Goal: Information Seeking & Learning: Learn about a topic

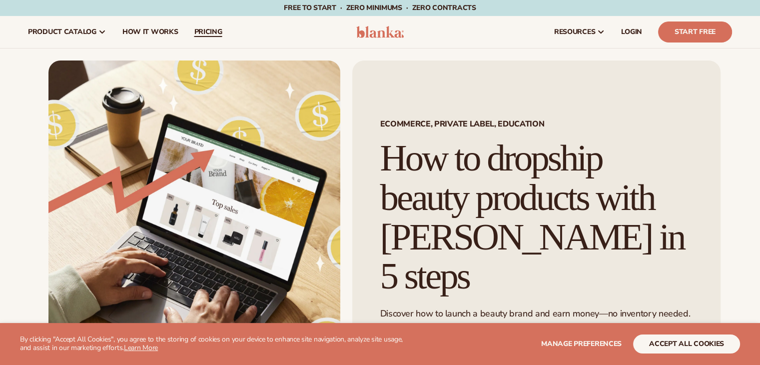
click at [206, 36] on span "pricing" at bounding box center [208, 32] width 28 height 8
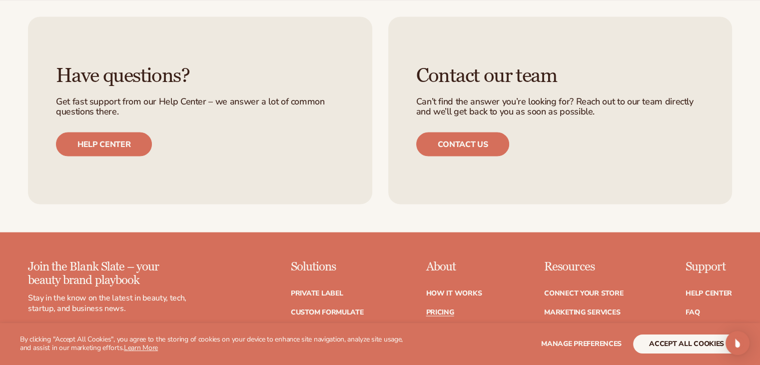
scroll to position [1947, 0]
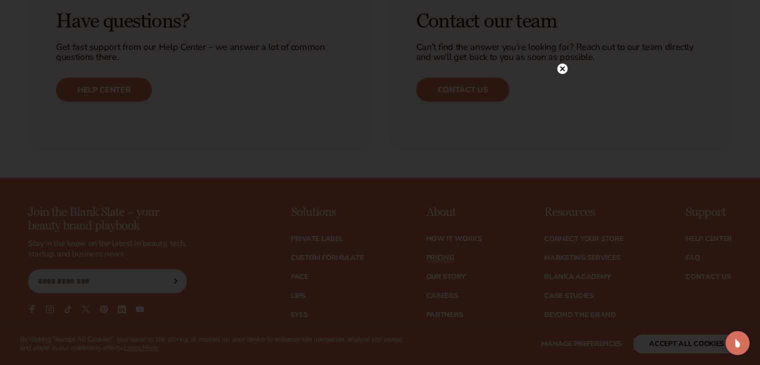
click at [562, 71] on circle at bounding box center [562, 68] width 10 height 10
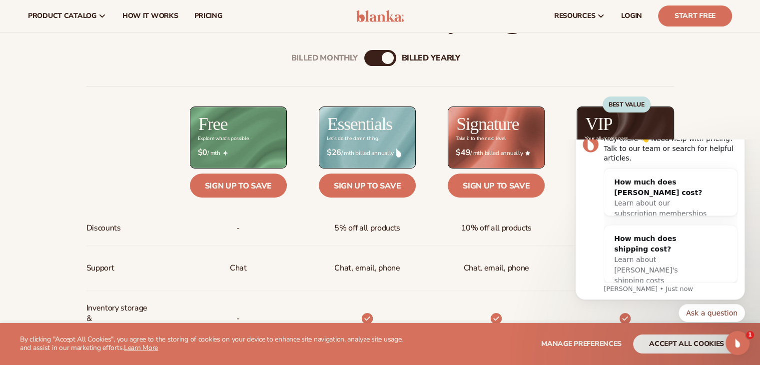
scroll to position [0, 0]
click at [742, 132] on icon "Dismiss notification" at bounding box center [741, 129] width 3 height 3
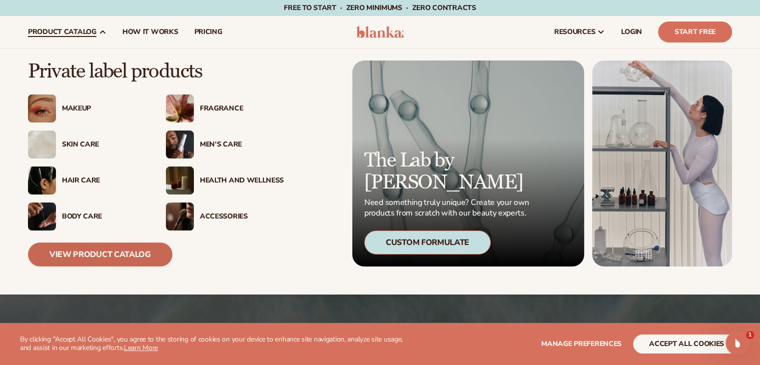
click at [94, 250] on link "View Product Catalog" at bounding box center [100, 254] width 144 height 24
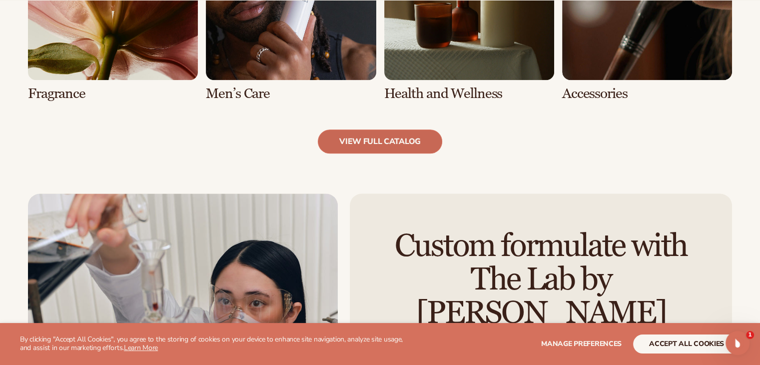
scroll to position [1049, 0]
click at [384, 146] on link "view full catalog" at bounding box center [380, 141] width 124 height 24
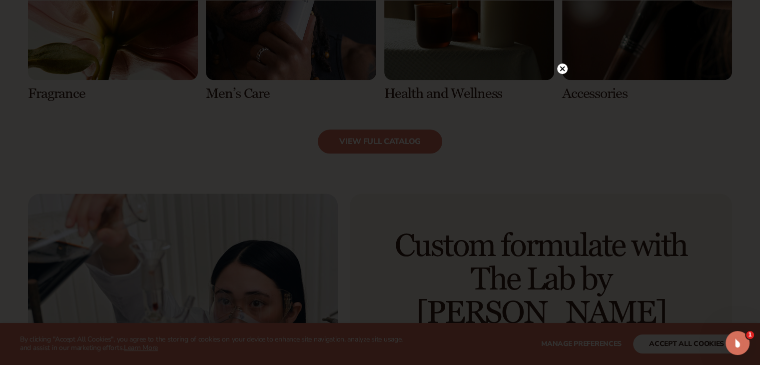
click at [564, 64] on circle at bounding box center [562, 68] width 10 height 10
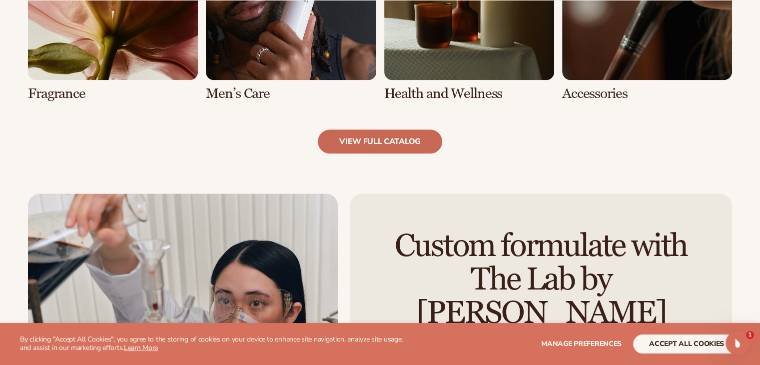
click at [401, 142] on link "view full catalog" at bounding box center [380, 141] width 124 height 24
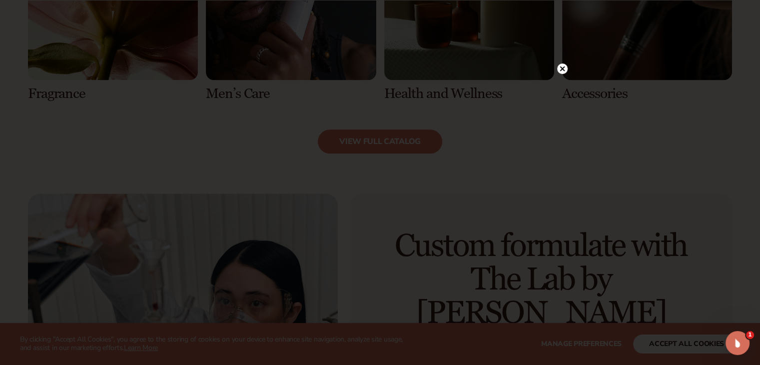
click at [562, 67] on icon at bounding box center [562, 68] width 5 height 5
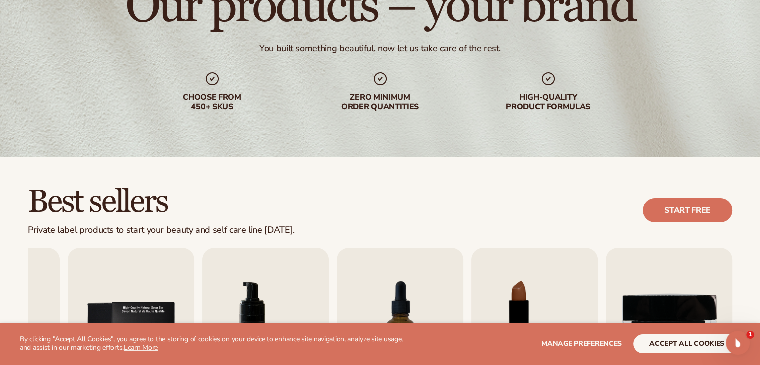
scroll to position [0, 0]
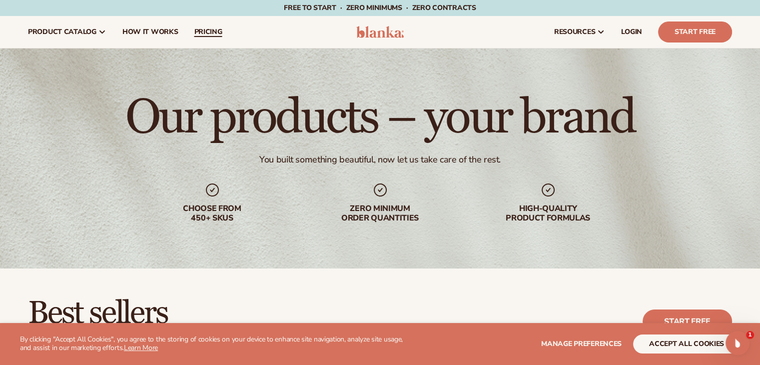
click at [208, 36] on span "pricing" at bounding box center [208, 32] width 28 height 8
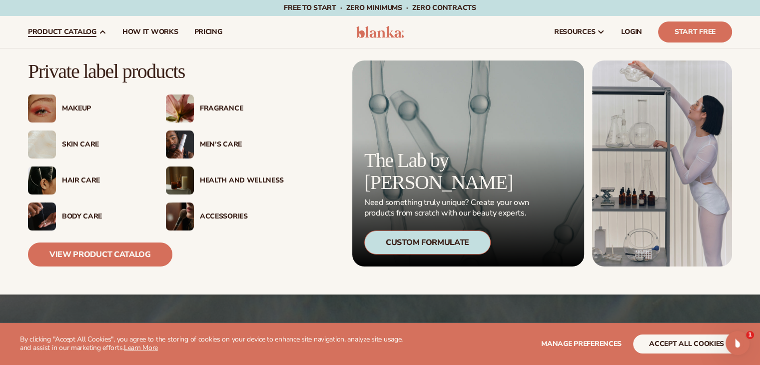
click at [98, 95] on div "Makeup" at bounding box center [87, 108] width 118 height 28
